Goal: Register for event/course

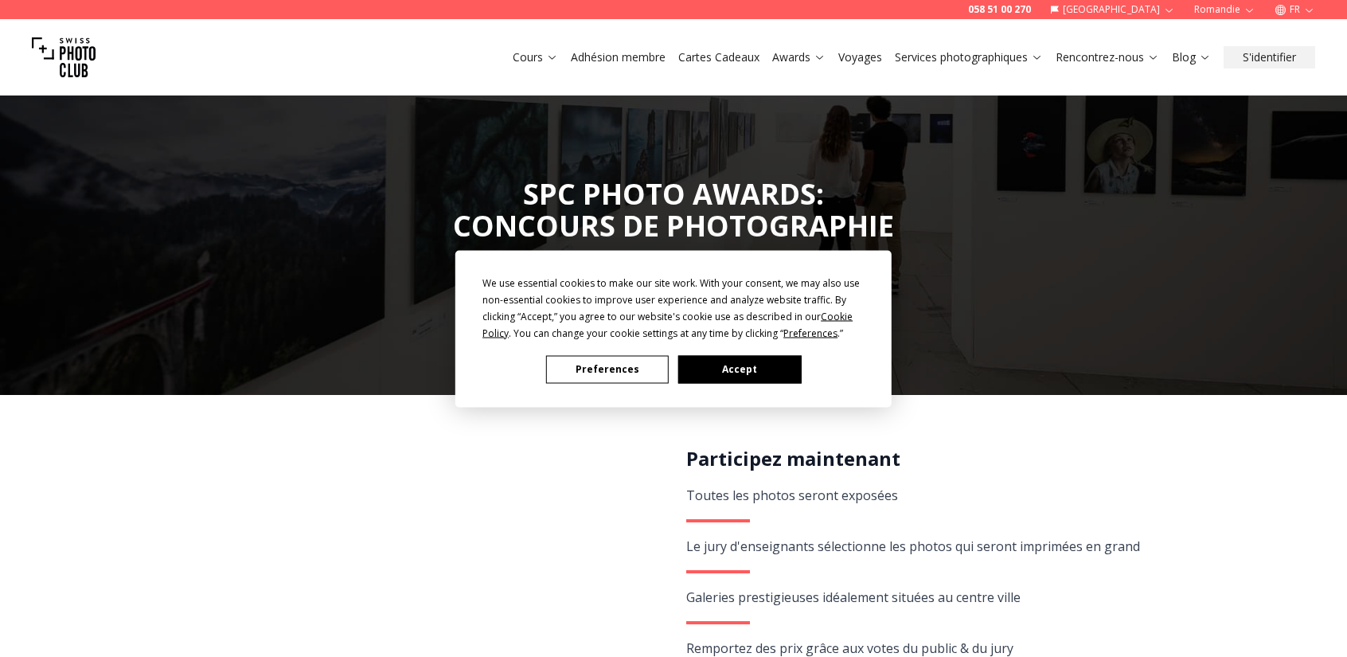
click at [755, 358] on button "Accept" at bounding box center [740, 369] width 123 height 28
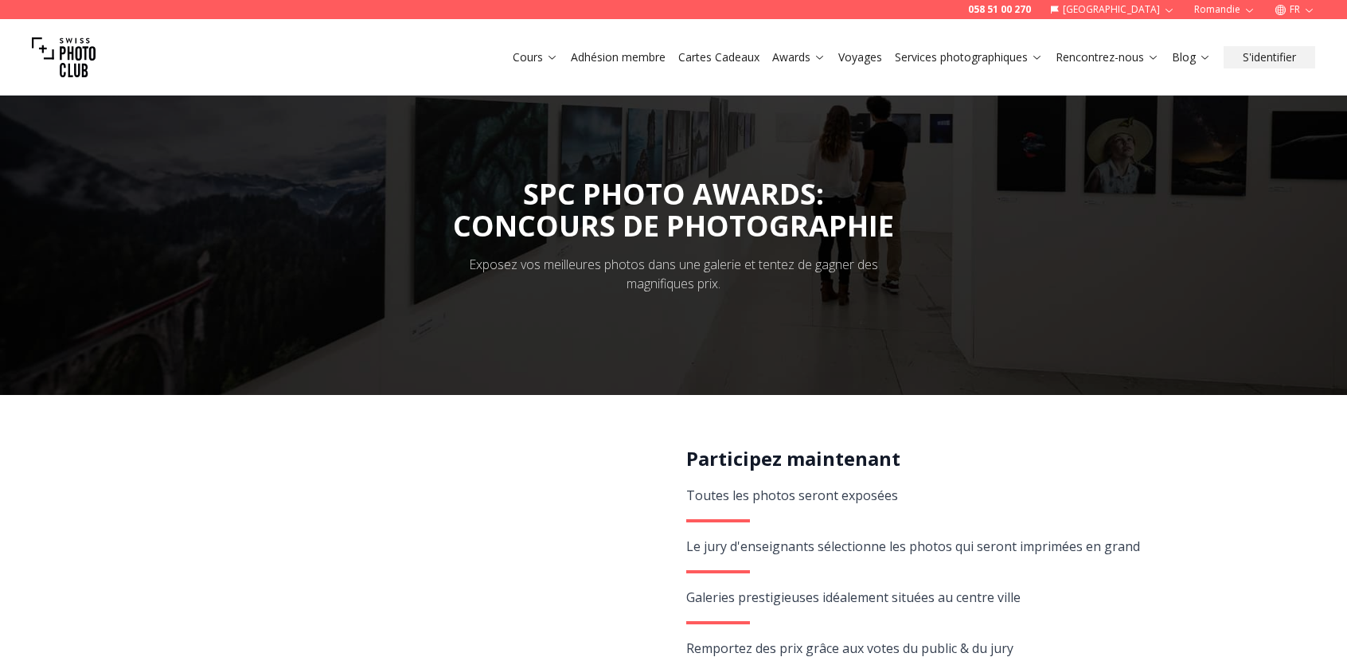
click at [808, 53] on link "Awards" at bounding box center [798, 57] width 53 height 16
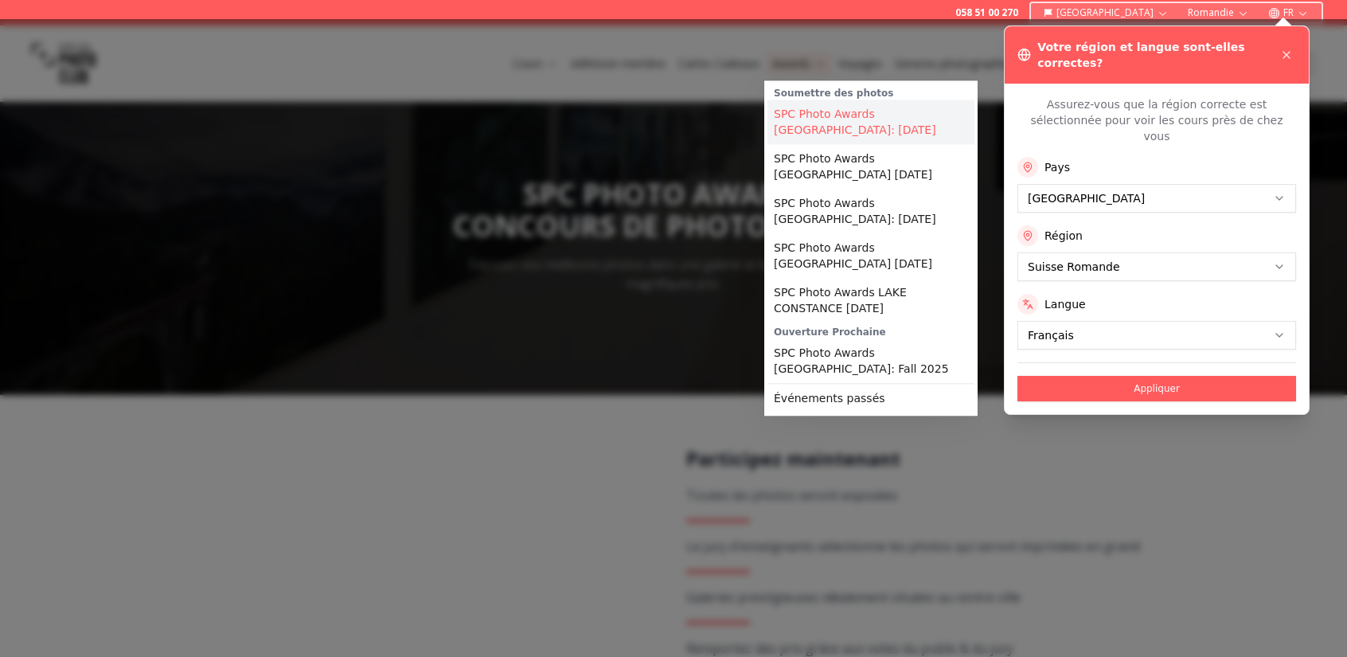
click at [836, 109] on link "SPC Photo Awards [GEOGRAPHIC_DATA]: [DATE]" at bounding box center [871, 122] width 207 height 45
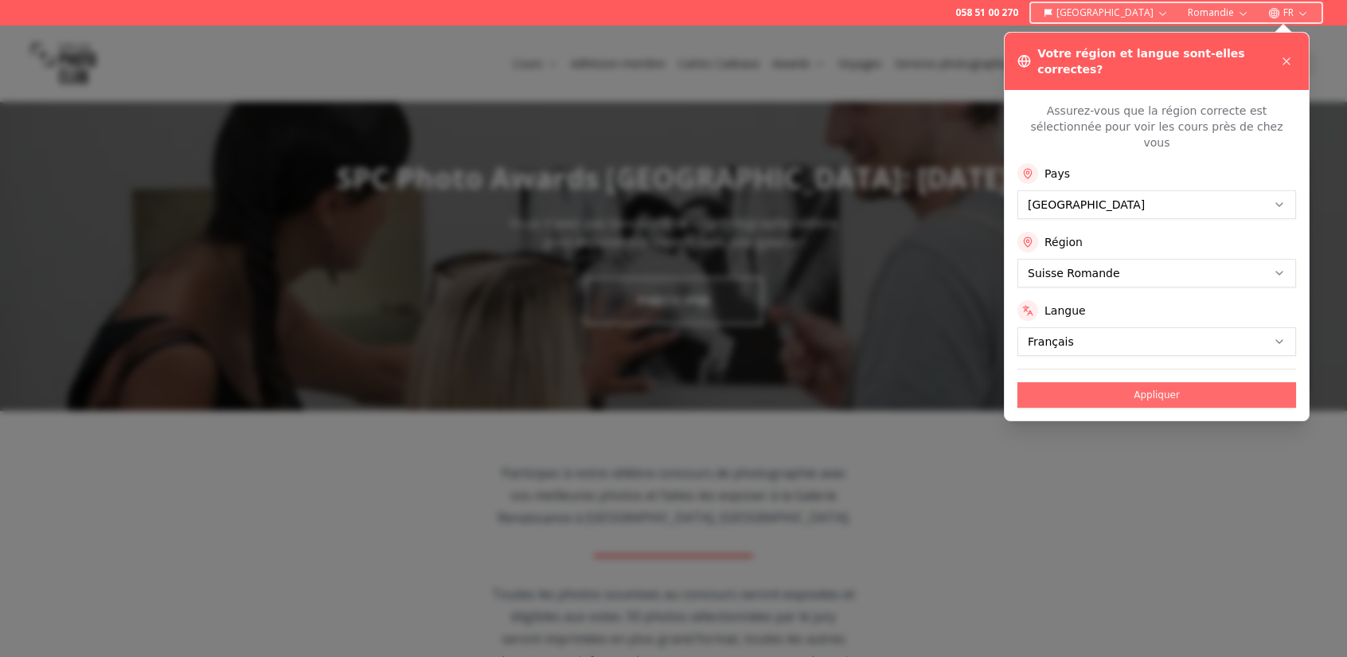
click at [1147, 382] on button "Appliquer" at bounding box center [1157, 394] width 279 height 25
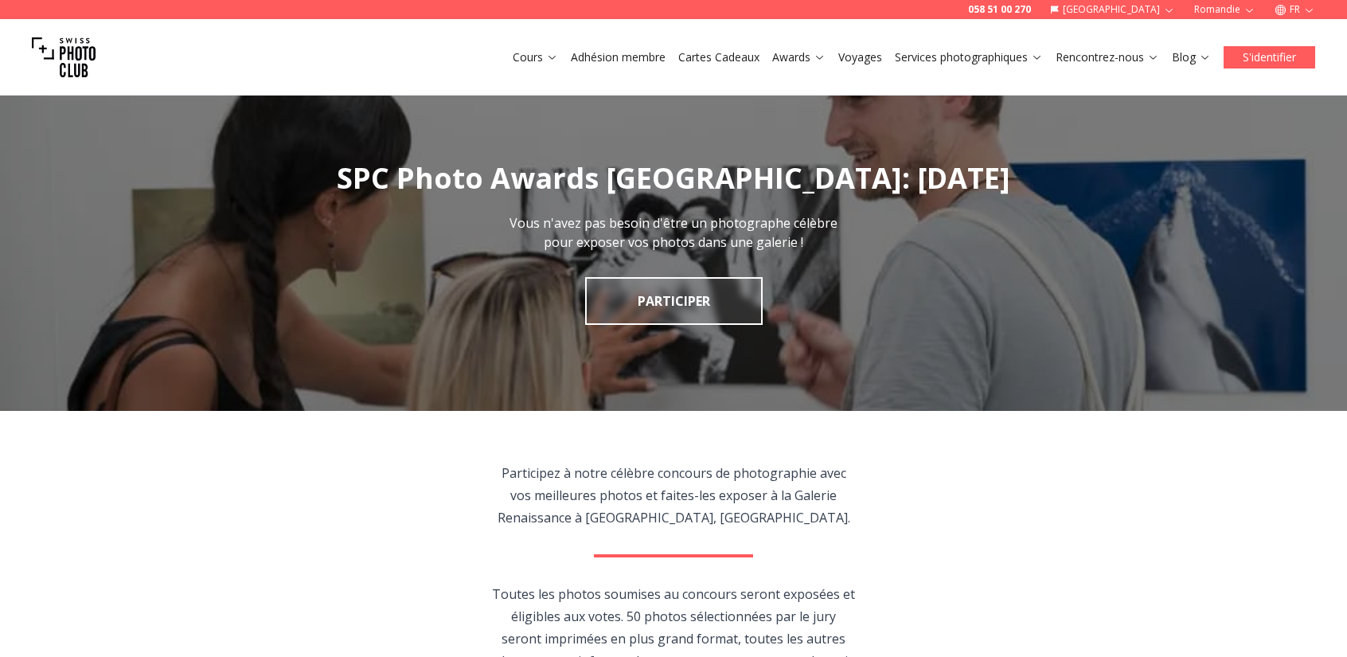
click at [1269, 60] on button "S'identifier" at bounding box center [1270, 57] width 92 height 22
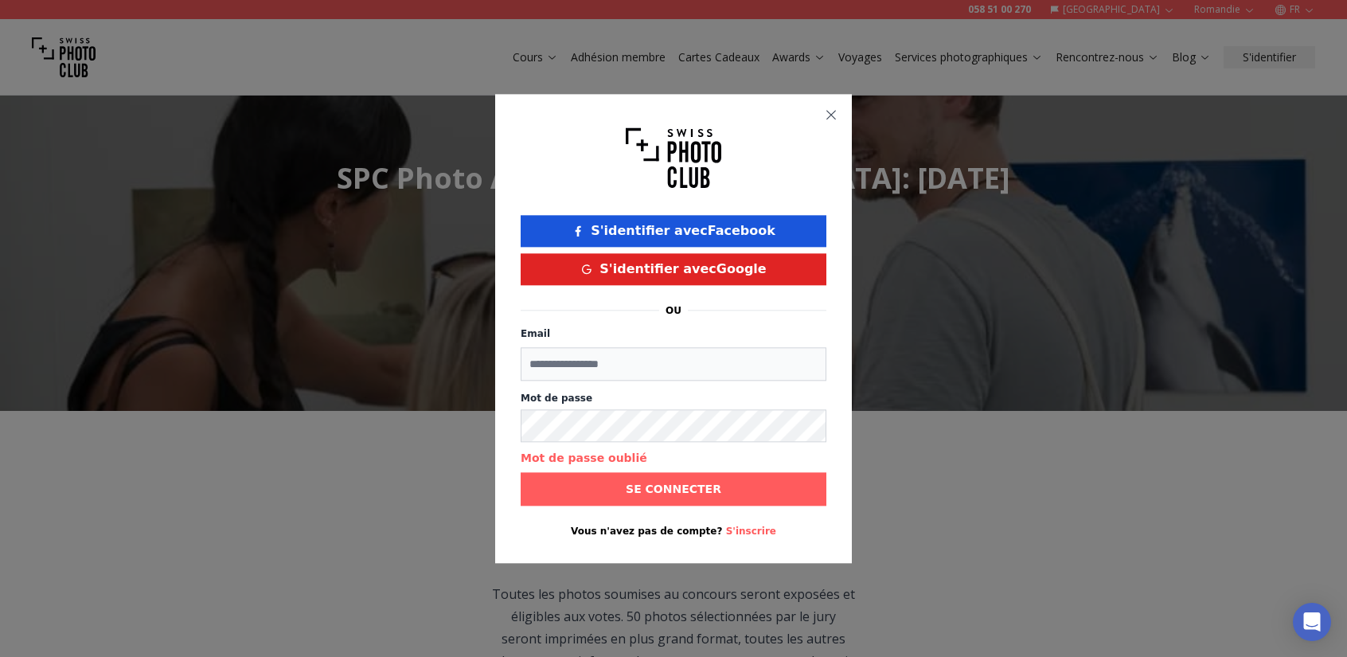
click at [831, 117] on icon "button" at bounding box center [831, 114] width 13 height 13
